Goal: Information Seeking & Learning: Learn about a topic

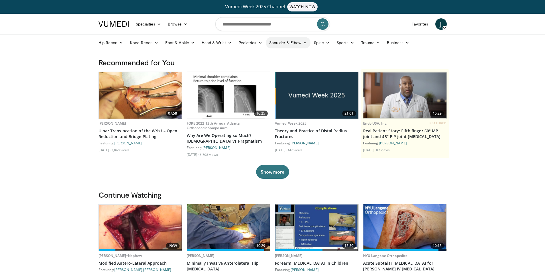
click at [303, 43] on icon at bounding box center [305, 43] width 4 height 4
click at [251, 61] on link "Shoulder" at bounding box center [276, 65] width 68 height 9
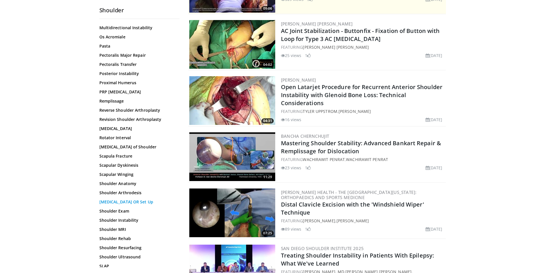
scroll to position [430, 0]
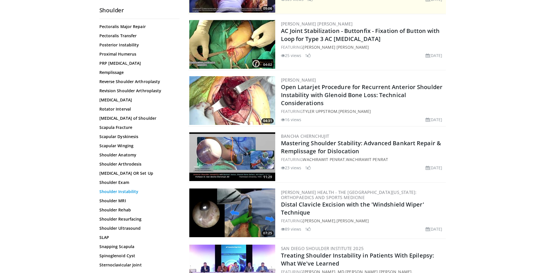
click at [113, 191] on link "Shoulder Instability" at bounding box center [137, 192] width 77 height 6
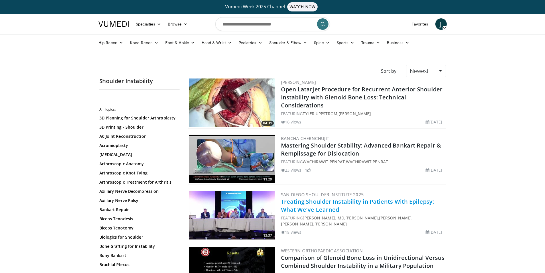
click at [315, 201] on link "Treating Shoulder Instability in Patients With Epilepsy: What We've Learned" at bounding box center [357, 206] width 153 height 16
